Goal: Transaction & Acquisition: Download file/media

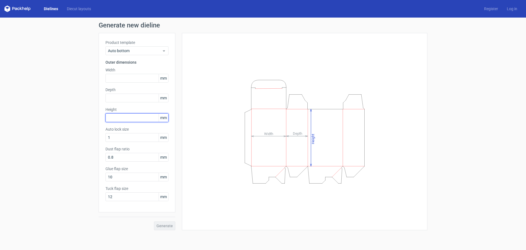
click at [112, 117] on input "text" at bounding box center [137, 117] width 63 height 9
type input "65"
click at [124, 99] on input "text" at bounding box center [137, 97] width 63 height 9
type input "78"
click at [118, 80] on input "text" at bounding box center [137, 78] width 63 height 9
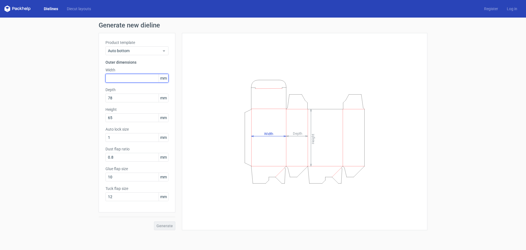
click at [116, 80] on input "text" at bounding box center [137, 78] width 63 height 9
type input "160"
drag, startPoint x: 42, startPoint y: 221, endPoint x: 84, endPoint y: 200, distance: 46.5
click at [44, 218] on div "Generate new dieline Product template Auto bottom Outer dimensions Width 160 mm…" at bounding box center [263, 126] width 526 height 217
click at [166, 227] on span "Generate" at bounding box center [165, 226] width 16 height 4
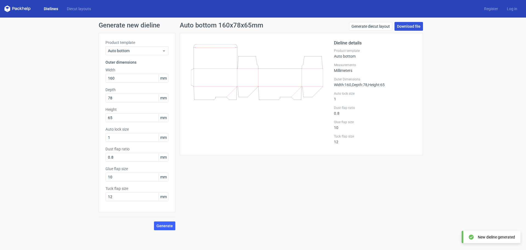
click at [411, 29] on link "Download file" at bounding box center [409, 26] width 29 height 9
